Goal: Task Accomplishment & Management: Manage account settings

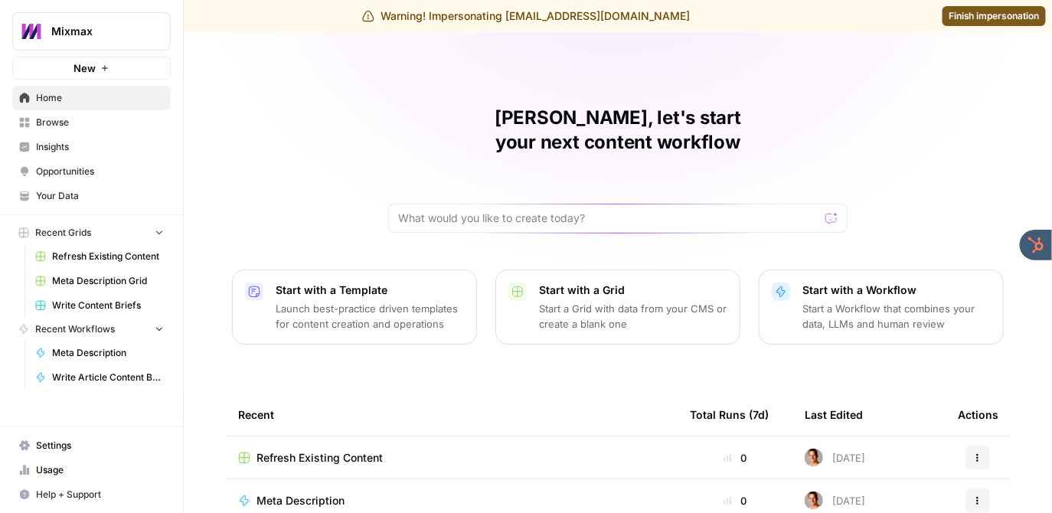
click at [59, 439] on span "Settings" at bounding box center [100, 446] width 128 height 14
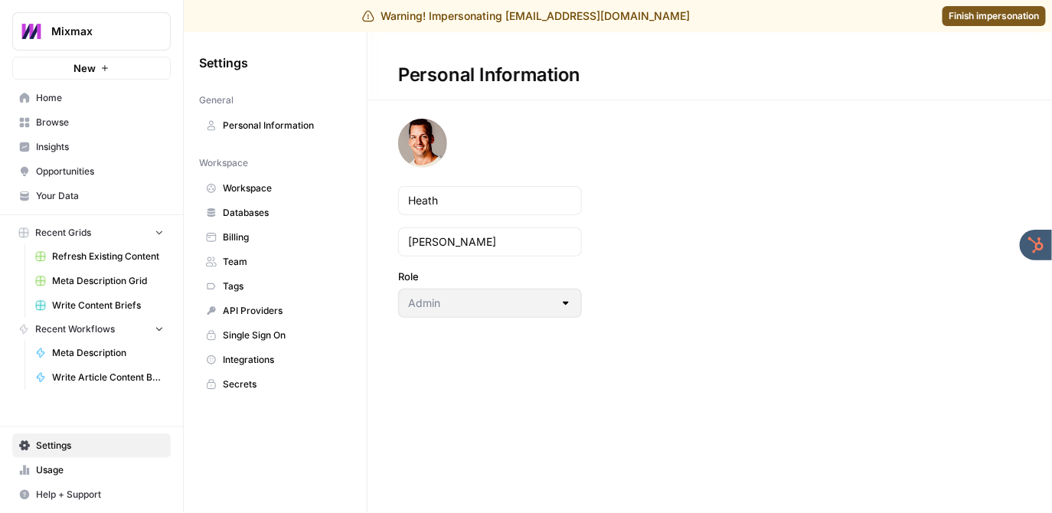
click at [258, 259] on span "Team" at bounding box center [284, 262] width 122 height 14
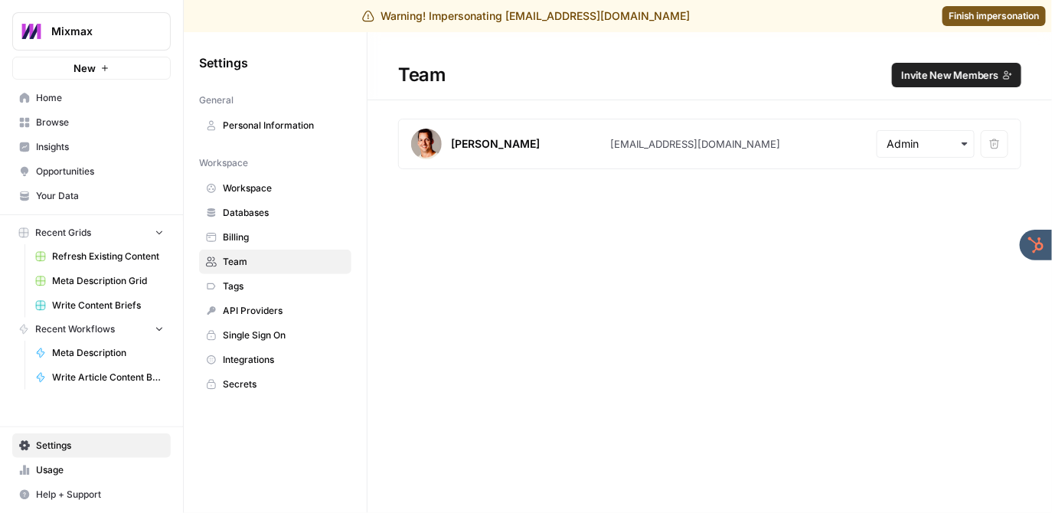
click at [948, 72] on span "Invite New Members" at bounding box center [949, 74] width 97 height 15
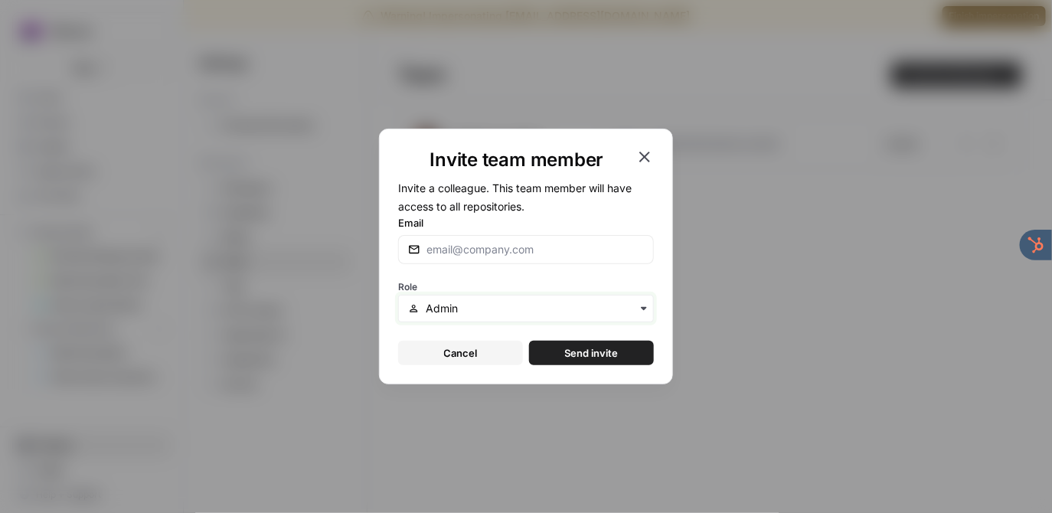
click at [491, 308] on input "text" at bounding box center [535, 308] width 218 height 15
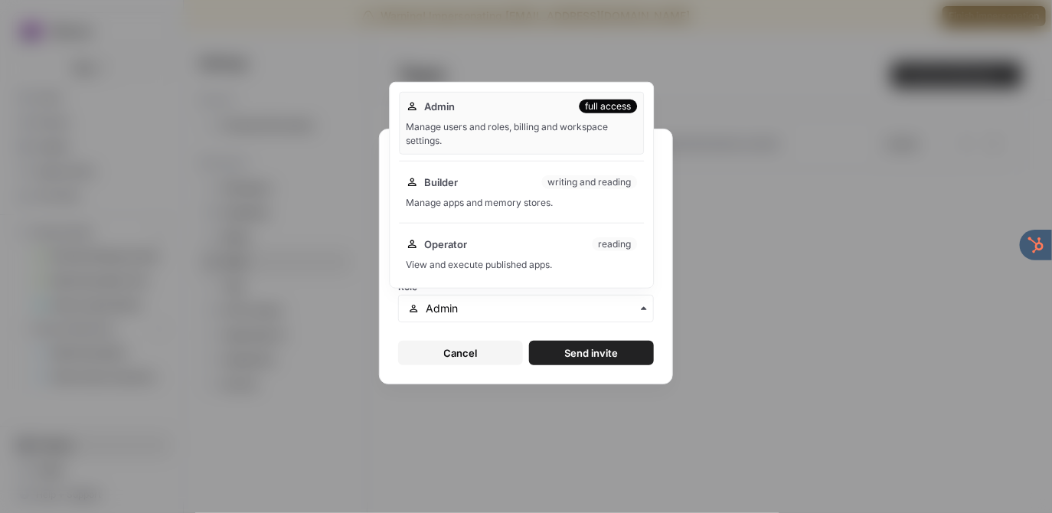
click at [827, 254] on div "Invite team member Invite a colleague. This team member will have access to all…" at bounding box center [526, 256] width 1052 height 513
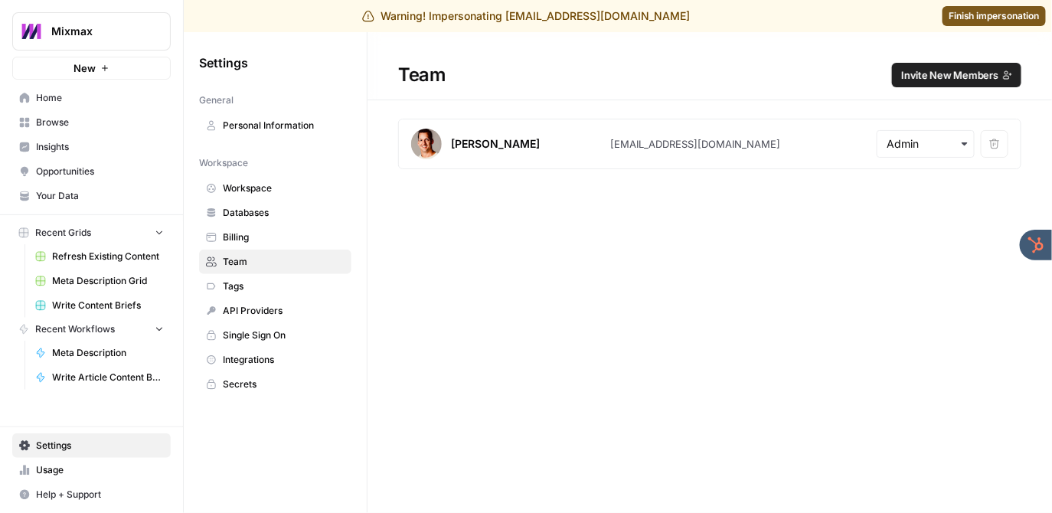
click at [938, 76] on span "Invite New Members" at bounding box center [949, 74] width 97 height 15
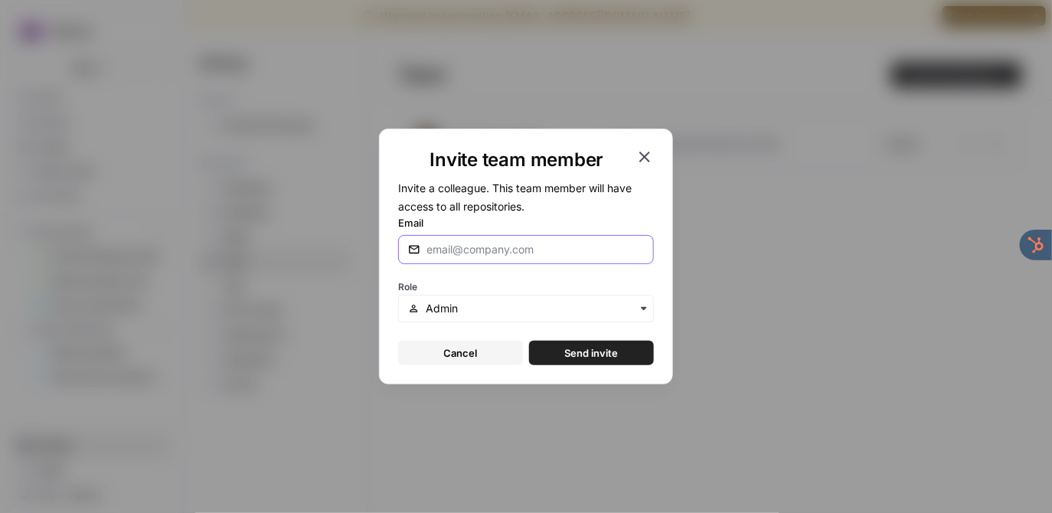
click at [470, 255] on input "Email" at bounding box center [534, 249] width 217 height 15
click at [433, 252] on input "[EMAIL_ADDRESS][DOMAIN_NAME]" at bounding box center [534, 249] width 217 height 15
type input "[PERSON_NAME][EMAIL_ADDRESS][DOMAIN_NAME]"
click at [567, 351] on span "Send invite" at bounding box center [592, 352] width 54 height 15
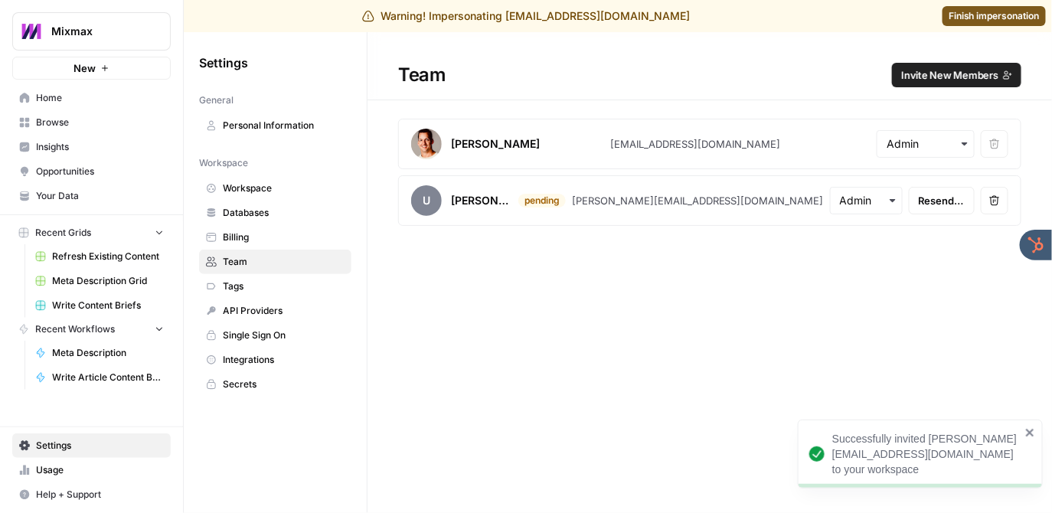
click at [937, 71] on span "Invite New Members" at bounding box center [949, 74] width 97 height 15
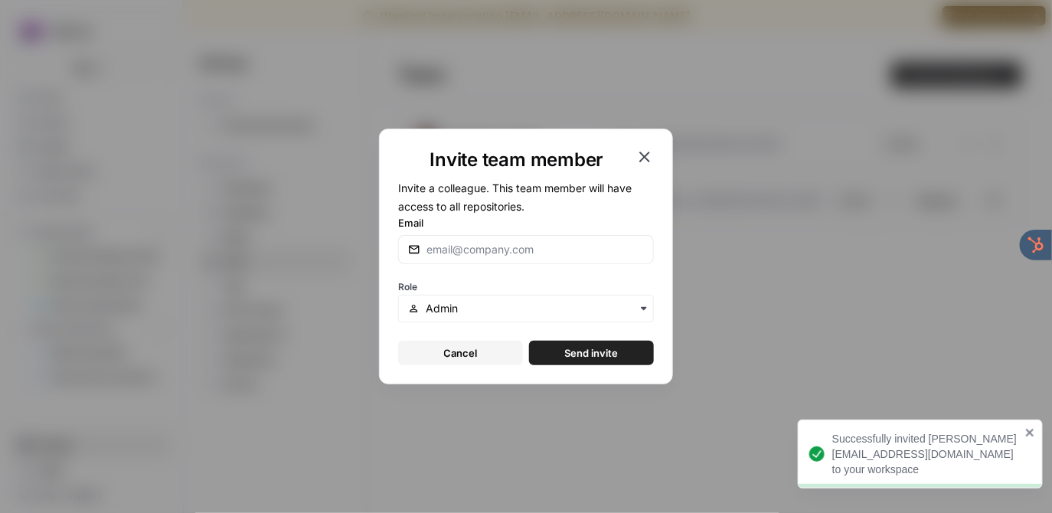
click at [525, 259] on div at bounding box center [526, 249] width 256 height 29
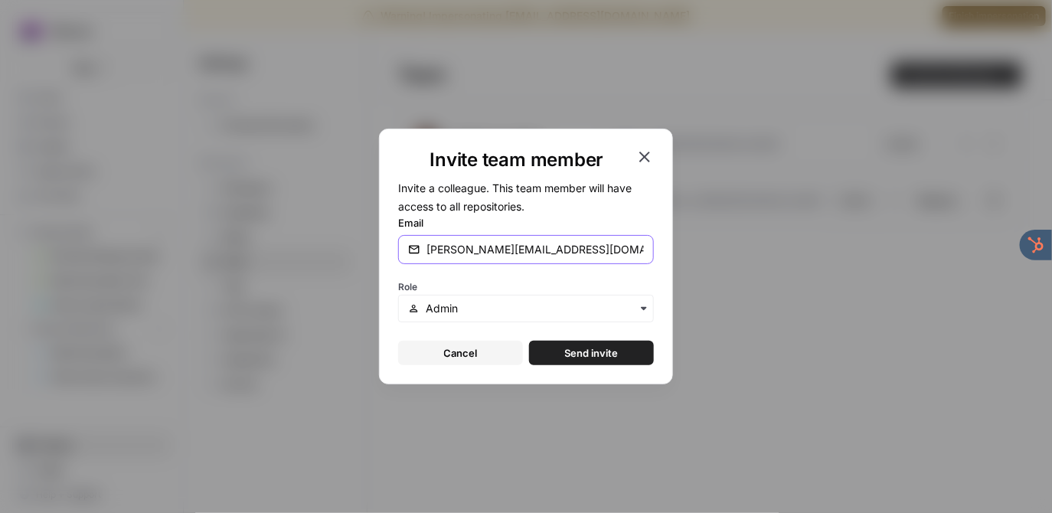
type input "[PERSON_NAME][EMAIL_ADDRESS][DOMAIN_NAME]"
click at [572, 353] on span "Send invite" at bounding box center [592, 352] width 54 height 15
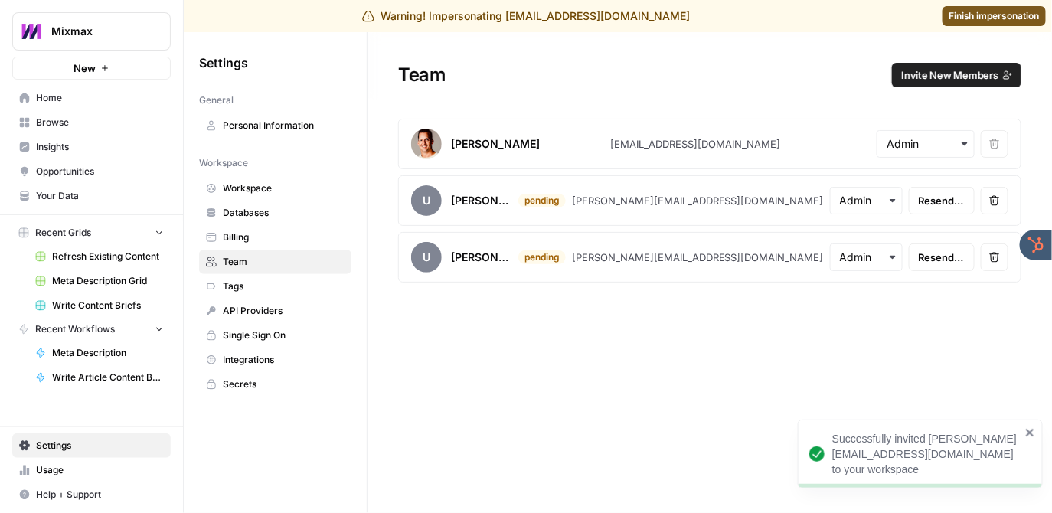
click at [668, 73] on div "Team Invite New Members" at bounding box center [709, 75] width 684 height 24
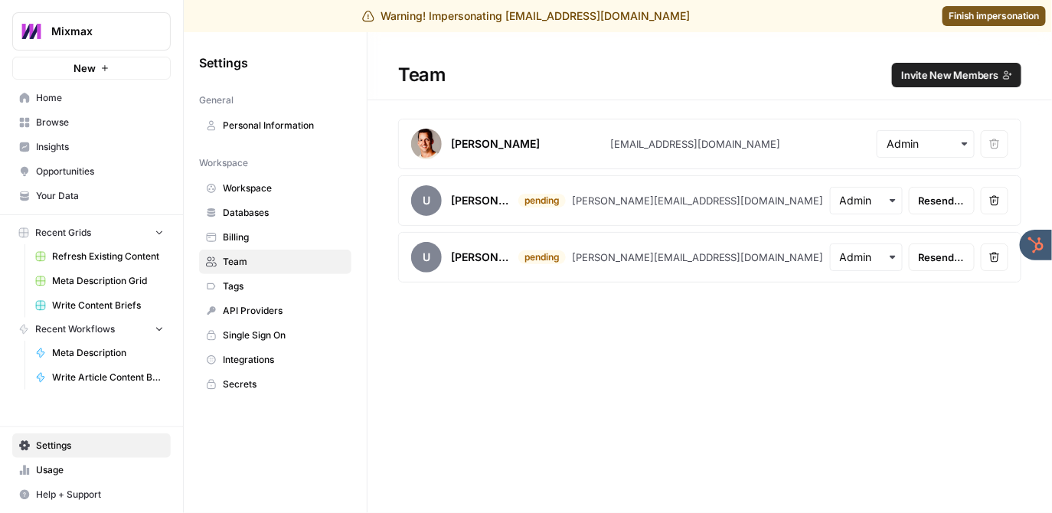
click at [259, 184] on span "Workspace" at bounding box center [284, 188] width 122 height 14
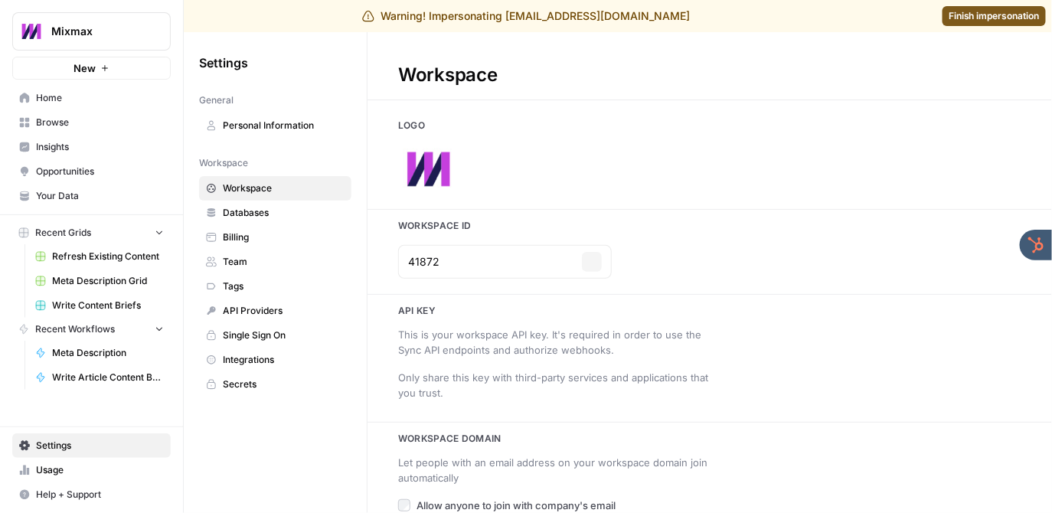
type input "[DOMAIN_NAME]"
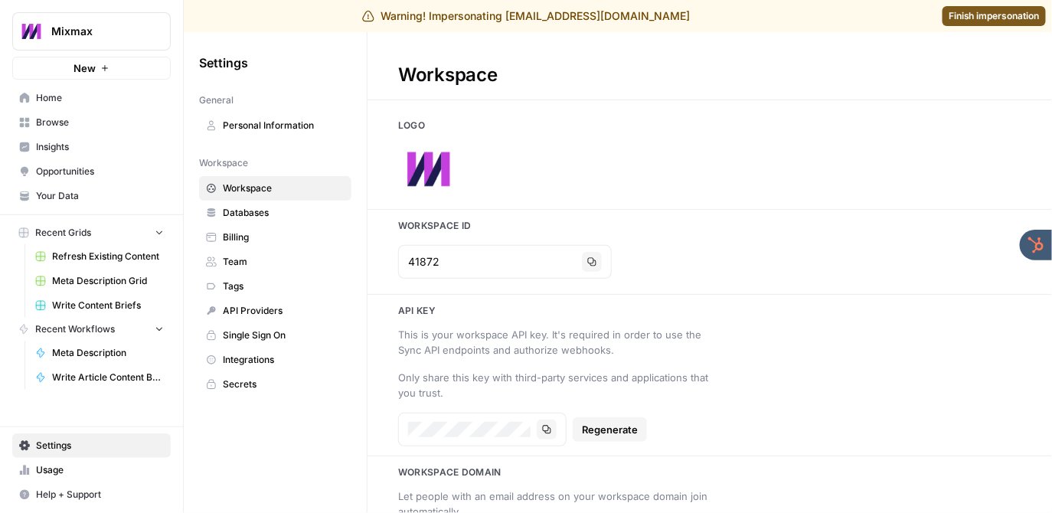
click at [265, 235] on span "Billing" at bounding box center [284, 237] width 122 height 14
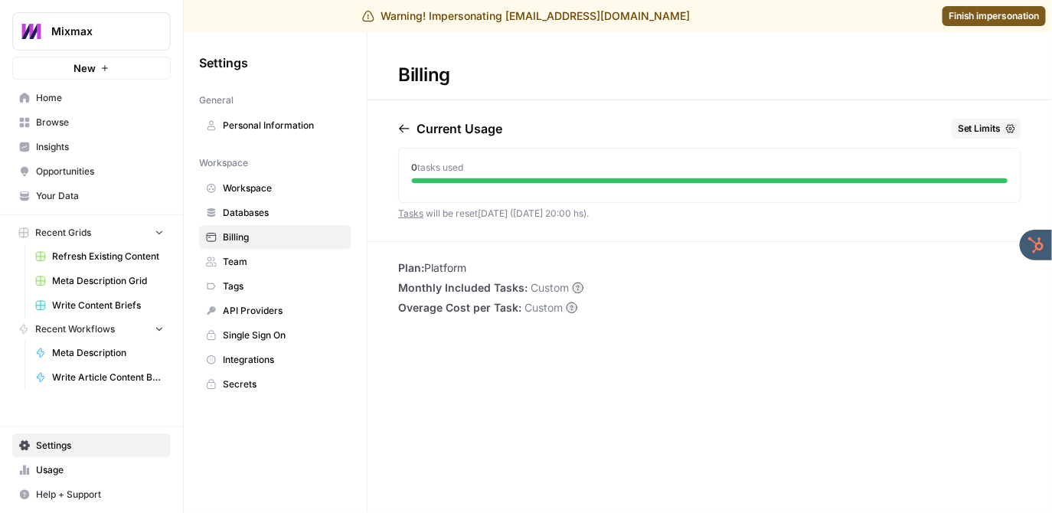
click at [578, 290] on circle at bounding box center [578, 287] width 10 height 10
click at [584, 373] on div "Billing Current Usage Set Limits 0 tasks used Tasks will be reset [DATE] ([DATE…" at bounding box center [709, 272] width 684 height 481
